Goal: Find specific page/section: Find specific page/section

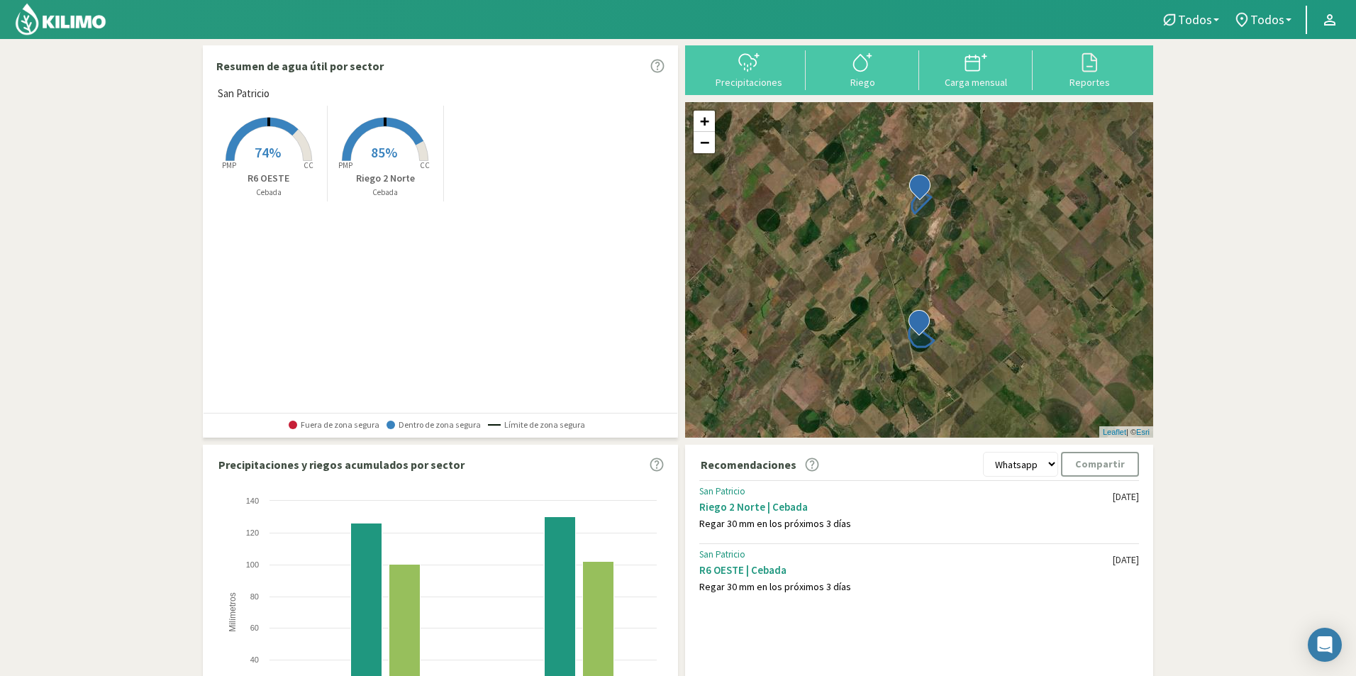
click at [390, 149] on span "85%" at bounding box center [384, 152] width 26 height 18
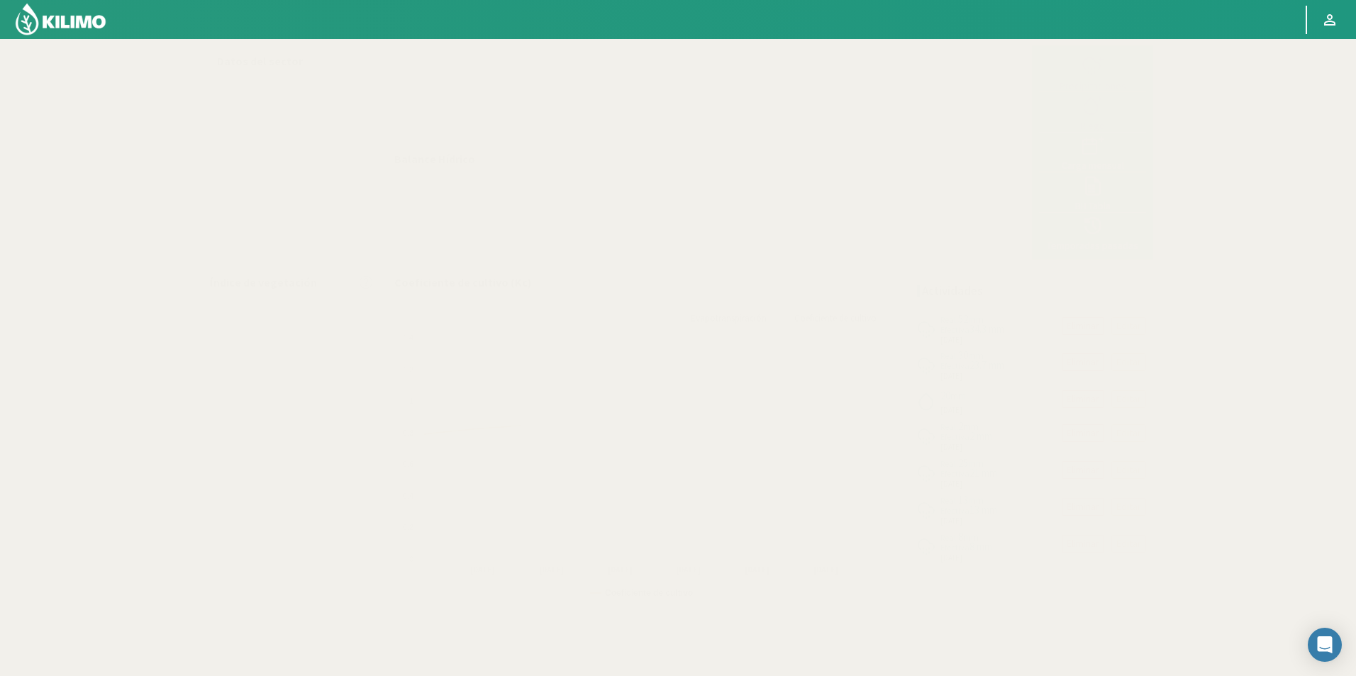
select select "1: Object"
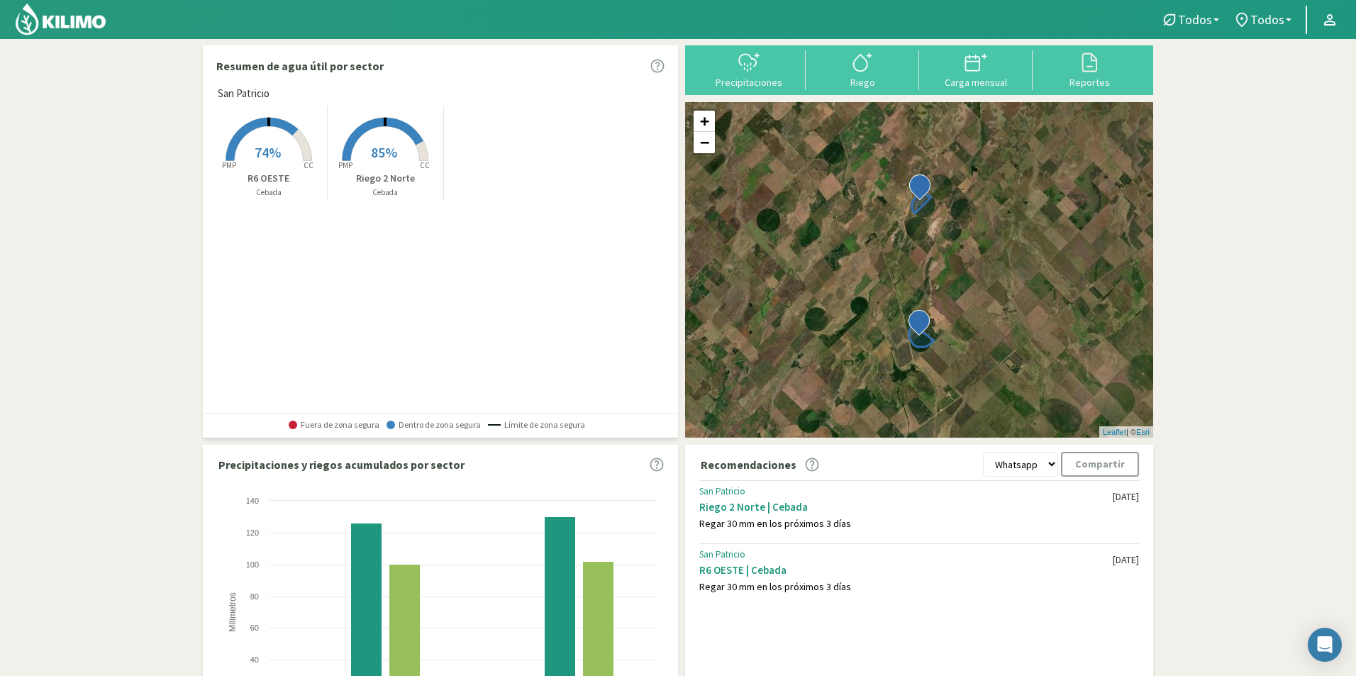
click at [374, 143] on span "85%" at bounding box center [384, 152] width 26 height 18
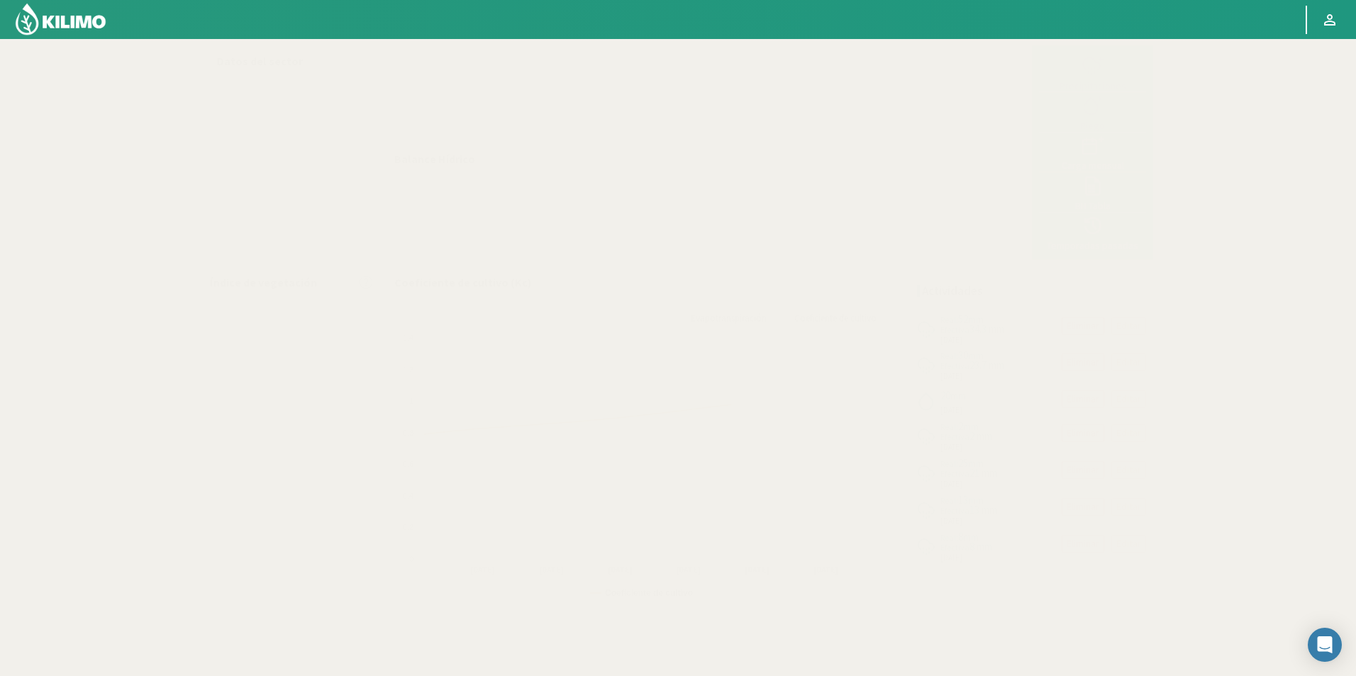
select select "1: Object"
